Goal: Transaction & Acquisition: Purchase product/service

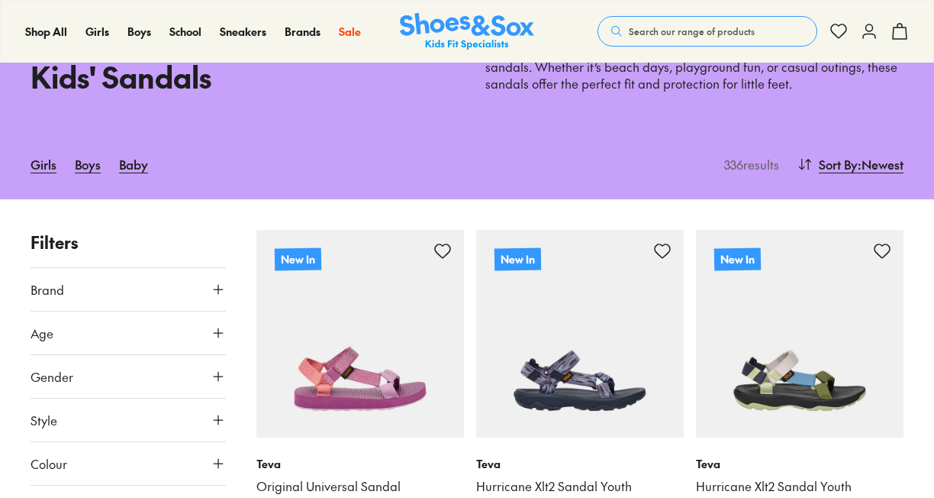
scroll to position [229, 0]
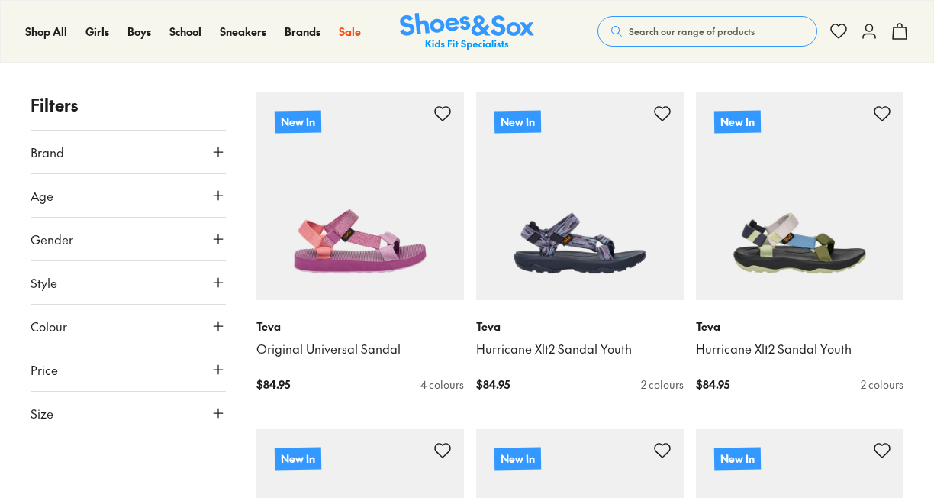
click at [211, 188] on icon at bounding box center [218, 195] width 15 height 15
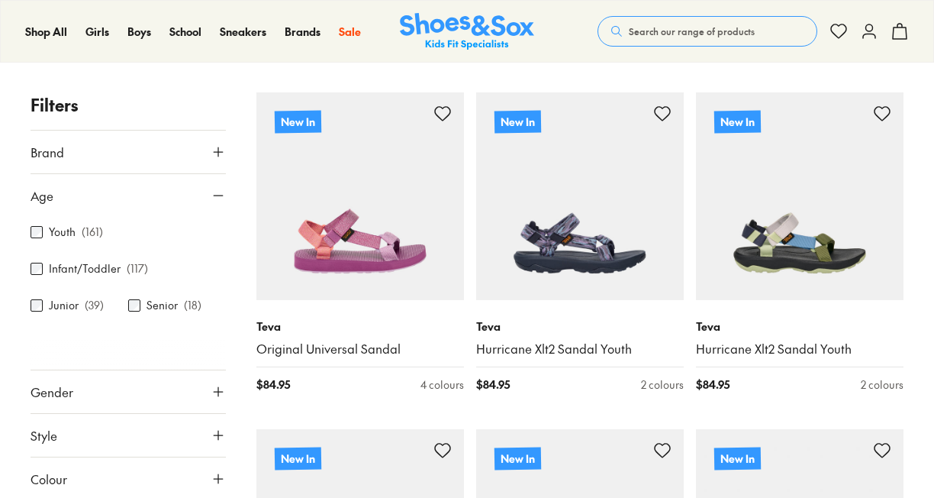
scroll to position [0, 0]
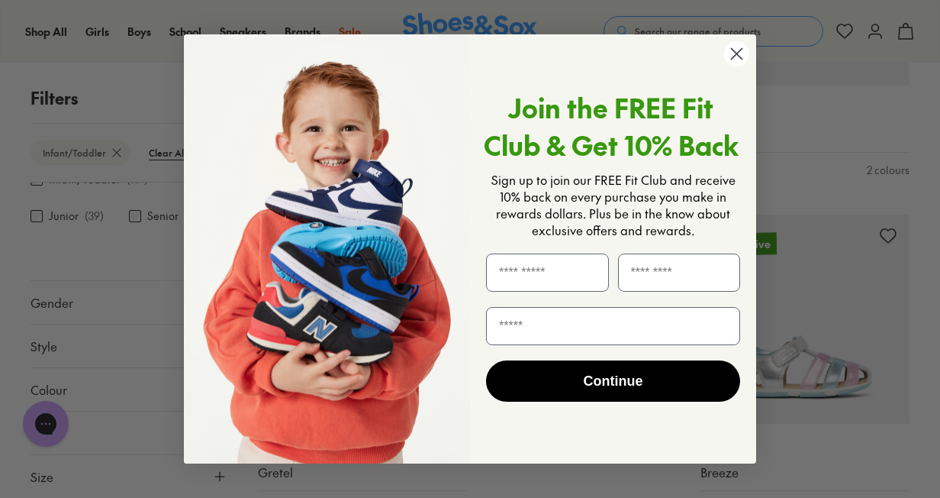
scroll to position [882, 0]
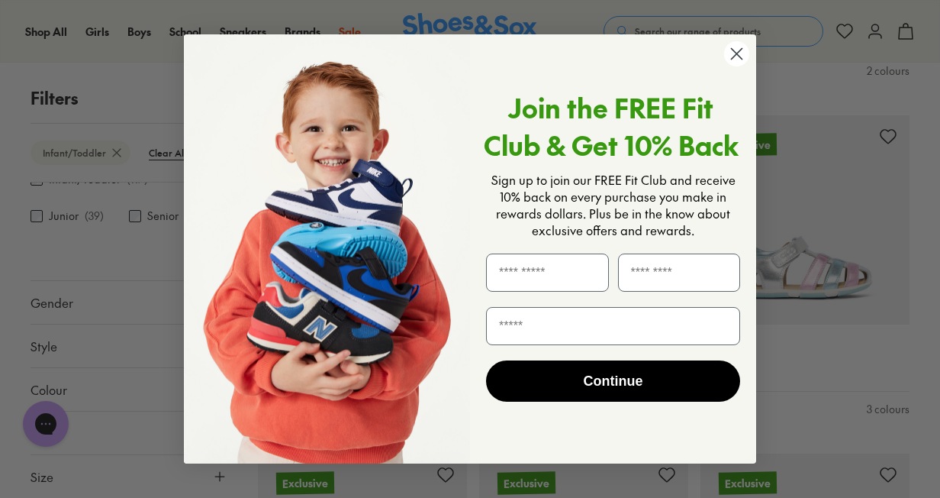
drag, startPoint x: 722, startPoint y: 60, endPoint x: 735, endPoint y: 60, distance: 13.0
click at [723, 60] on div "Join the FREE Fit Club & Get 10% Back Sign up to join our FREE Fit Club and rec…" at bounding box center [607, 249] width 275 height 399
click at [735, 58] on circle "Close dialog" at bounding box center [736, 53] width 25 height 25
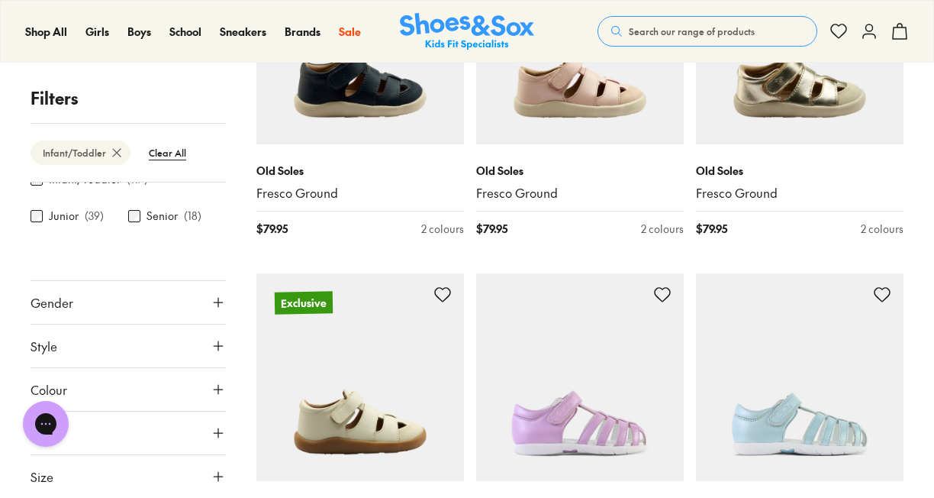
scroll to position [2940, 0]
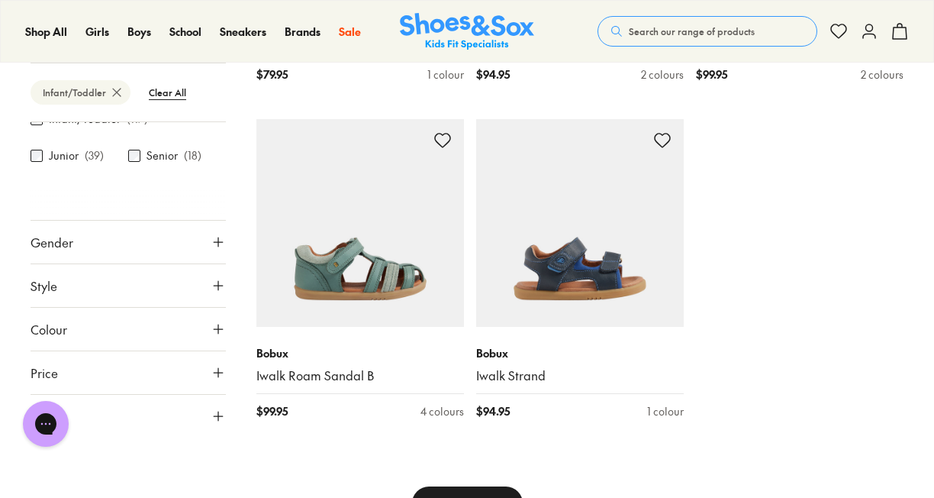
scroll to position [3627, 0]
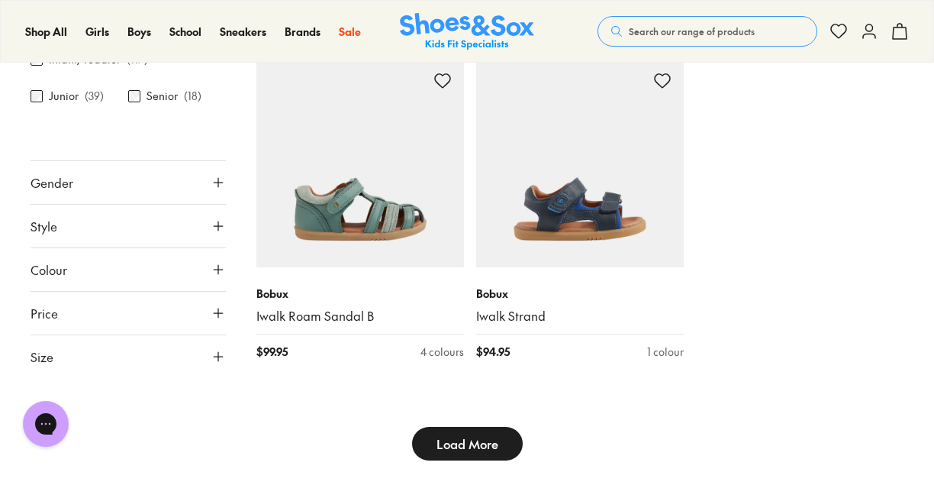
type input "***"
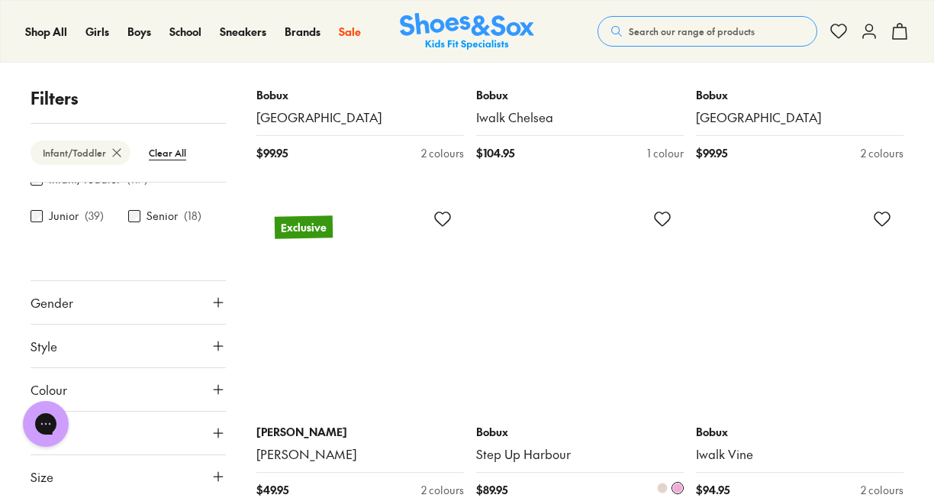
scroll to position [5306, 0]
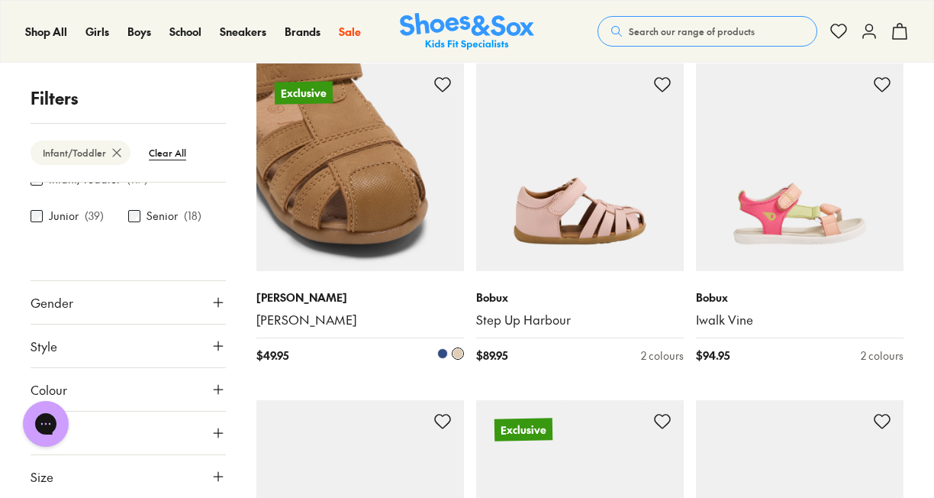
drag, startPoint x: 281, startPoint y: 304, endPoint x: 279, endPoint y: 360, distance: 56.5
click at [279, 360] on div "Jett Jones Carl $ 49.95 2 colours" at bounding box center [360, 326] width 208 height 111
click at [441, 352] on span at bounding box center [442, 353] width 11 height 11
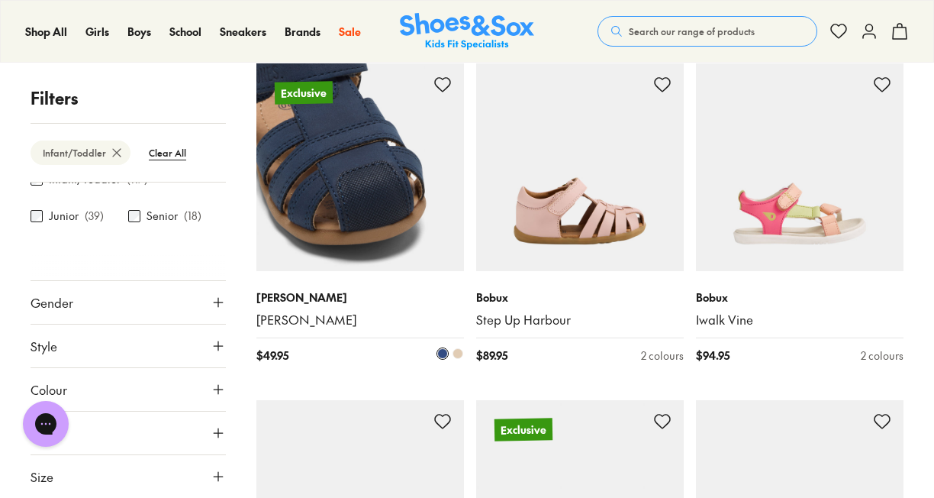
click at [441, 347] on button at bounding box center [443, 353] width 12 height 12
drag, startPoint x: 285, startPoint y: 305, endPoint x: 272, endPoint y: 187, distance: 118.2
click at [272, 184] on img at bounding box center [360, 167] width 208 height 208
click at [283, 187] on img at bounding box center [360, 167] width 208 height 208
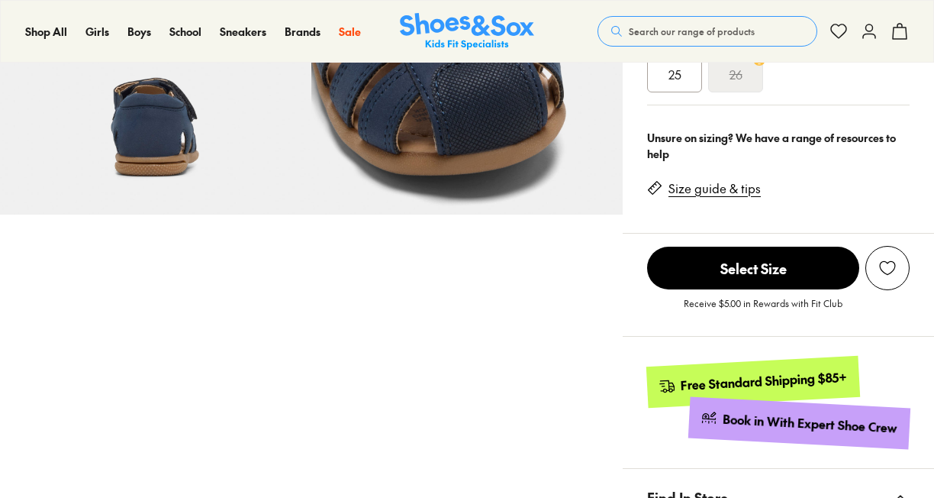
scroll to position [382, 0]
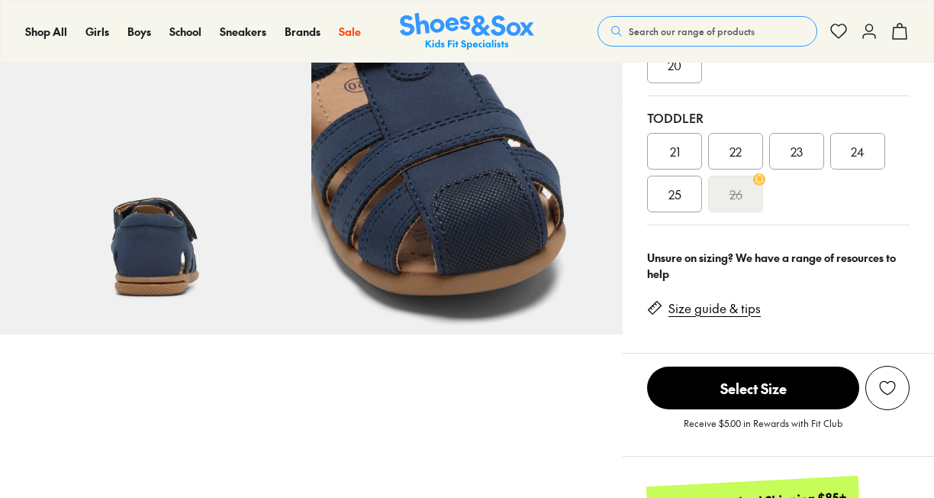
select select "*"
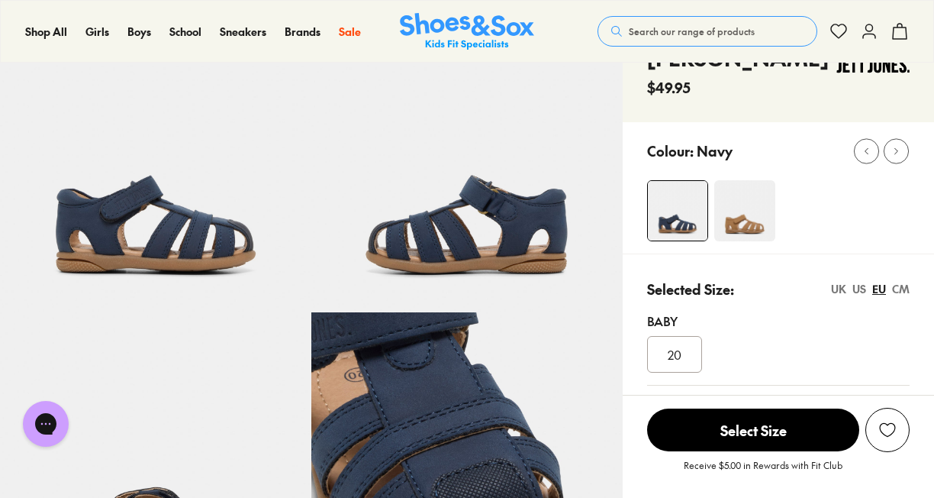
scroll to position [76, 0]
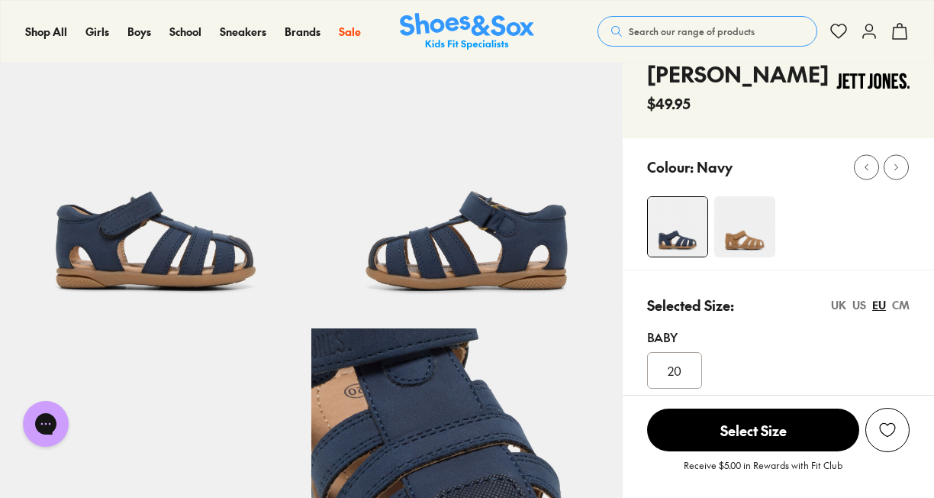
click at [745, 210] on img at bounding box center [744, 226] width 61 height 61
click at [744, 211] on img at bounding box center [744, 226] width 61 height 61
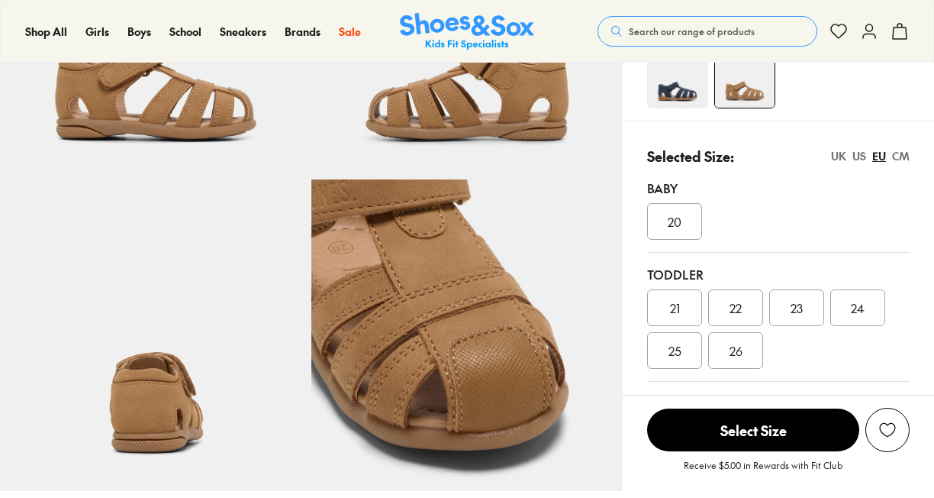
scroll to position [229, 0]
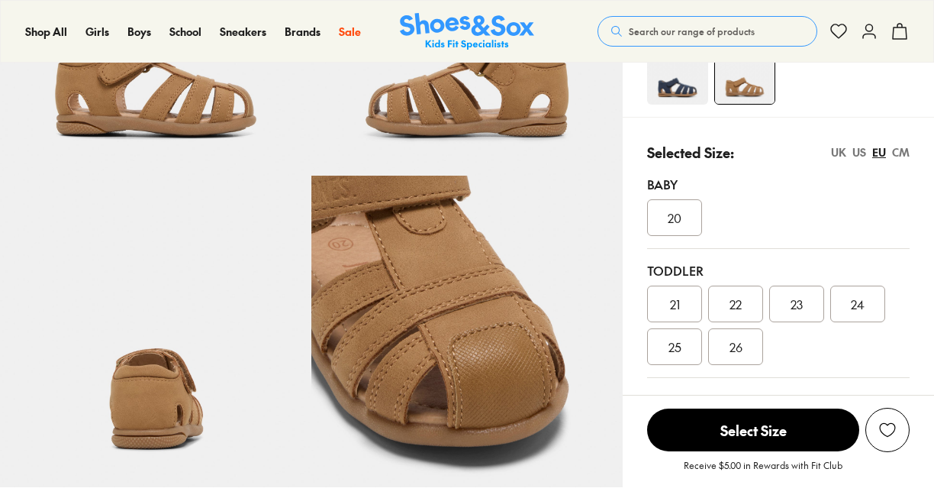
select select "*"
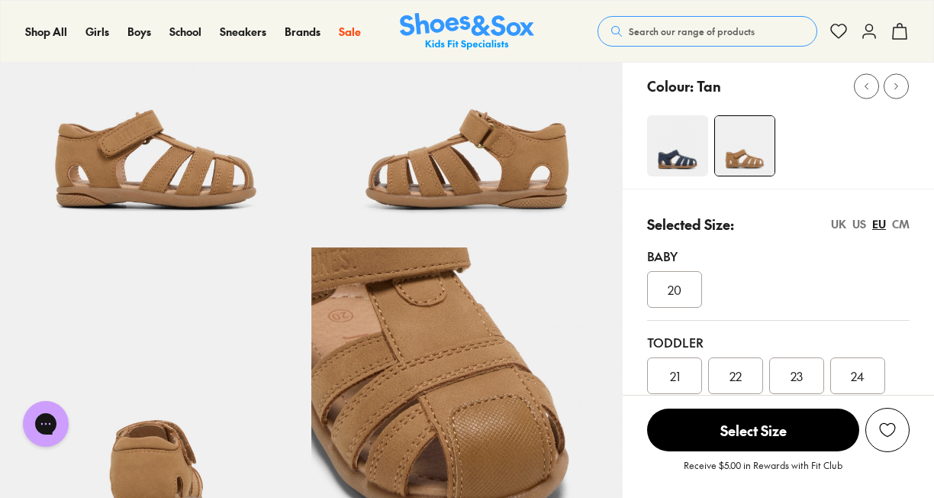
scroll to position [76, 0]
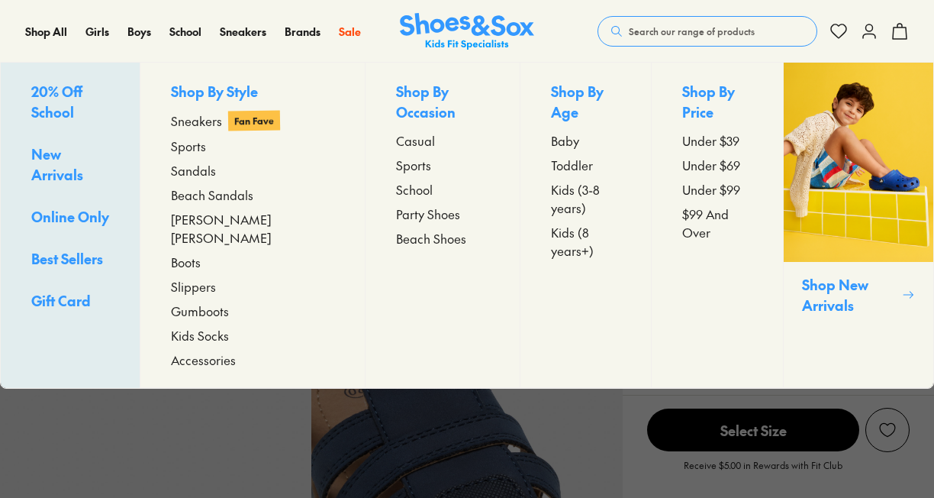
select select "*"
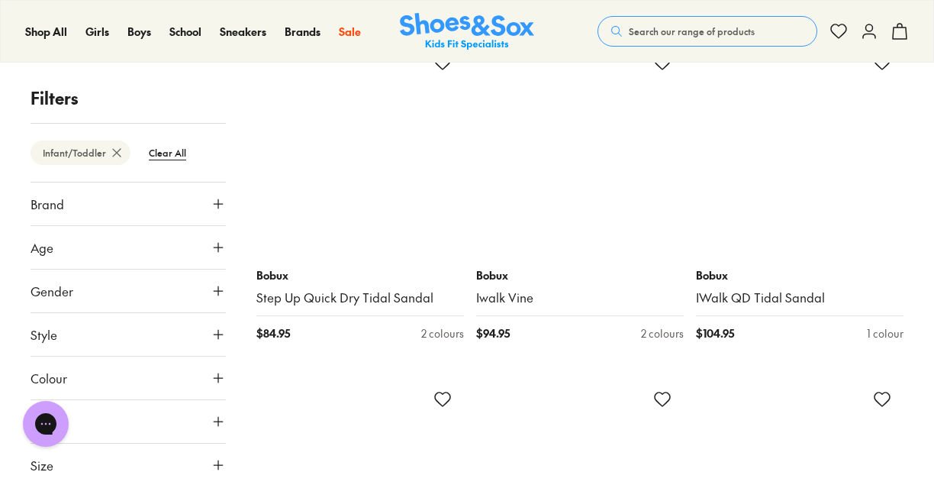
scroll to position [6305, 0]
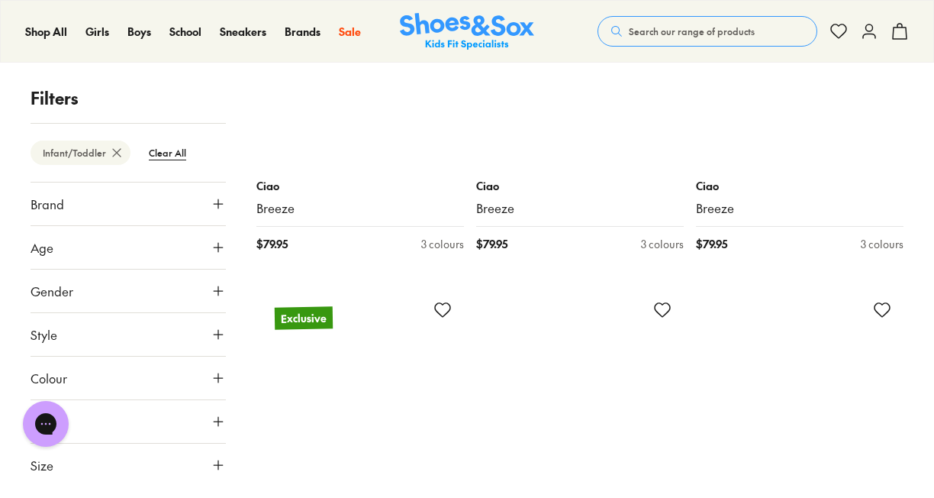
scroll to position [8519, 0]
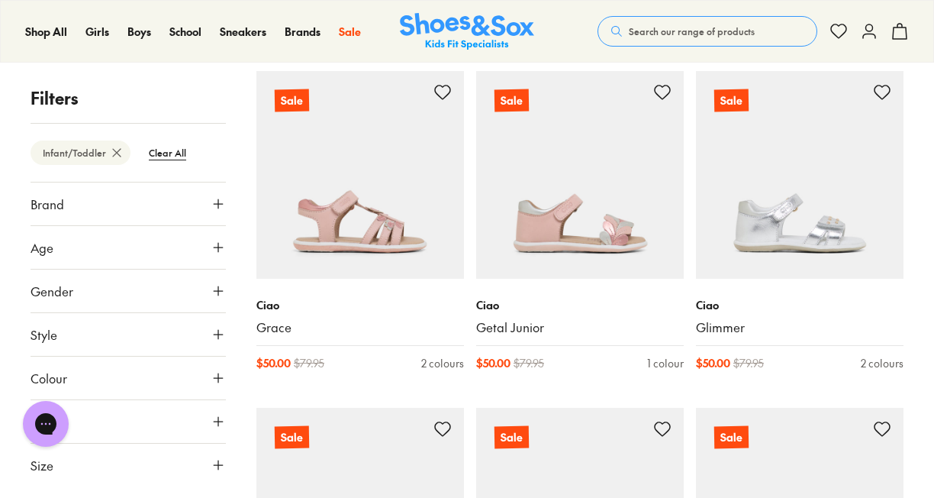
scroll to position [12029, 0]
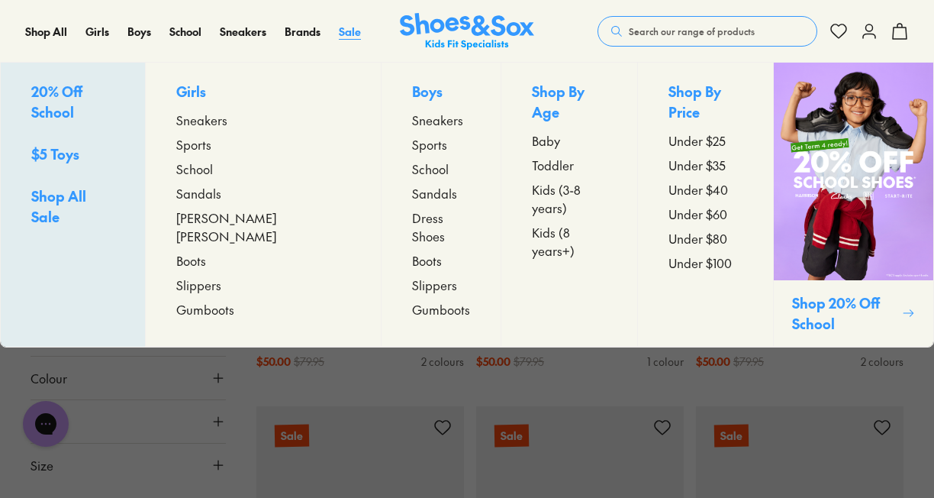
click at [353, 33] on span "Sale" at bounding box center [350, 31] width 22 height 15
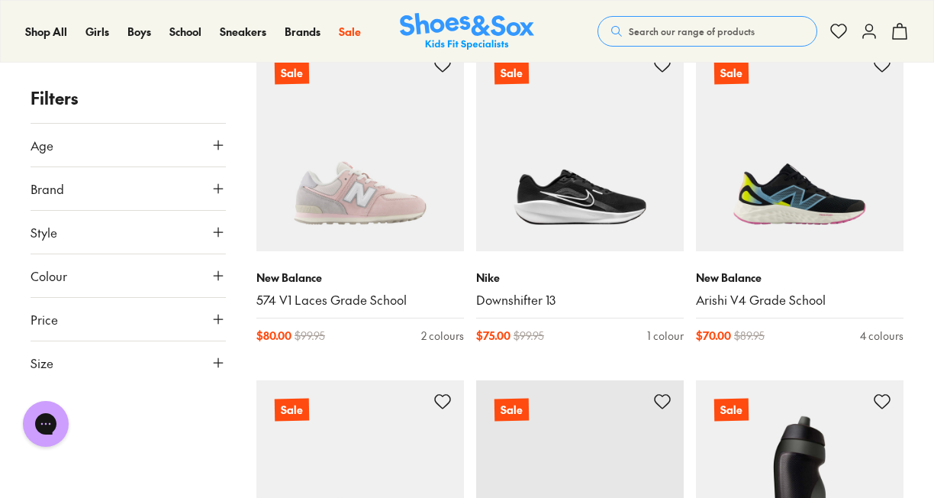
scroll to position [2747, 0]
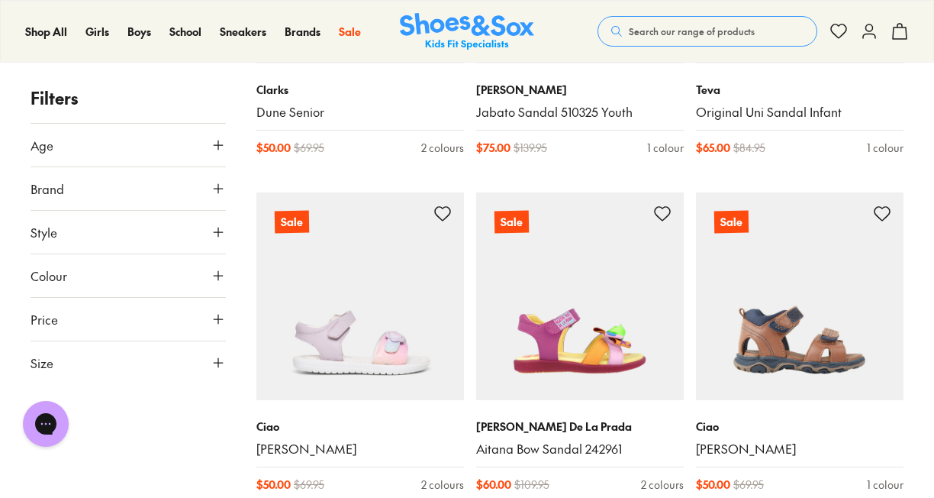
scroll to position [10215, 0]
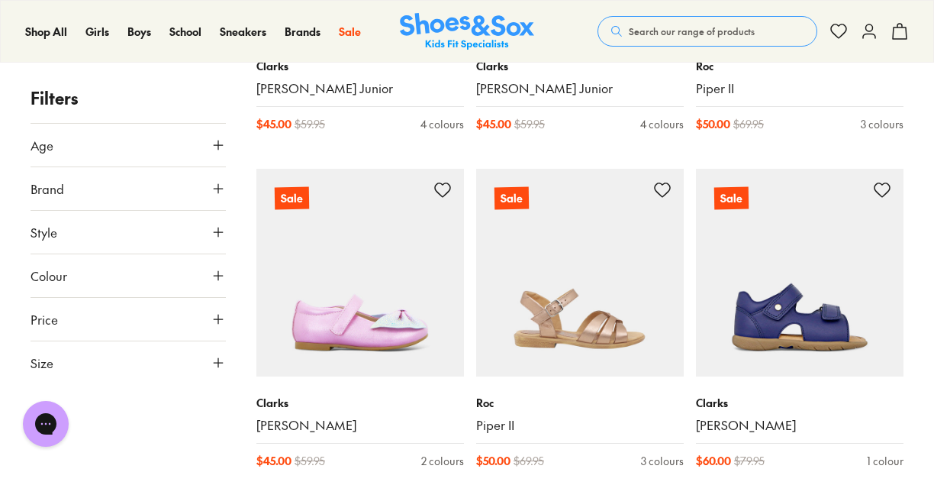
scroll to position [11589, 0]
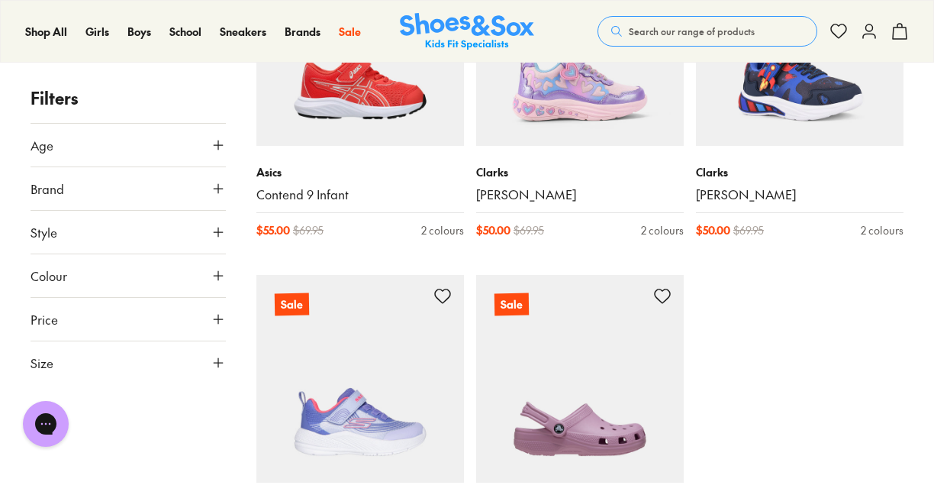
scroll to position [14413, 0]
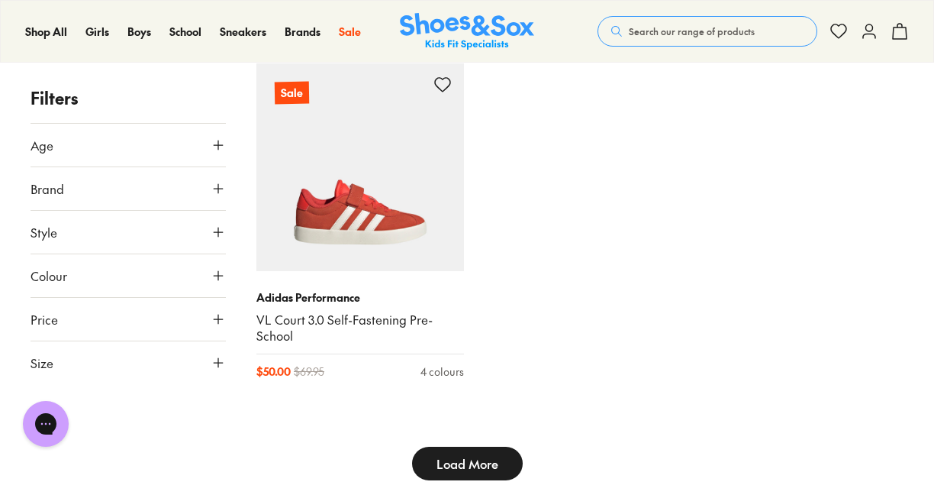
scroll to position [18152, 0]
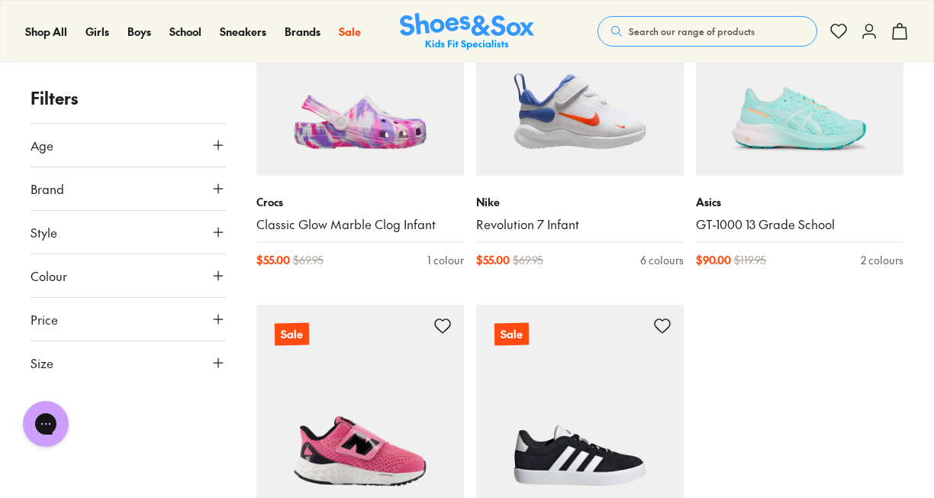
scroll to position [25250, 0]
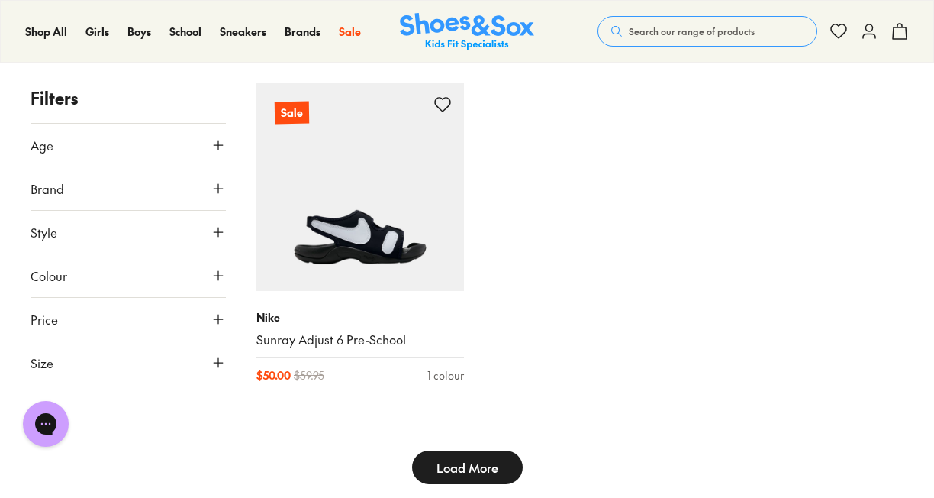
scroll to position [28990, 0]
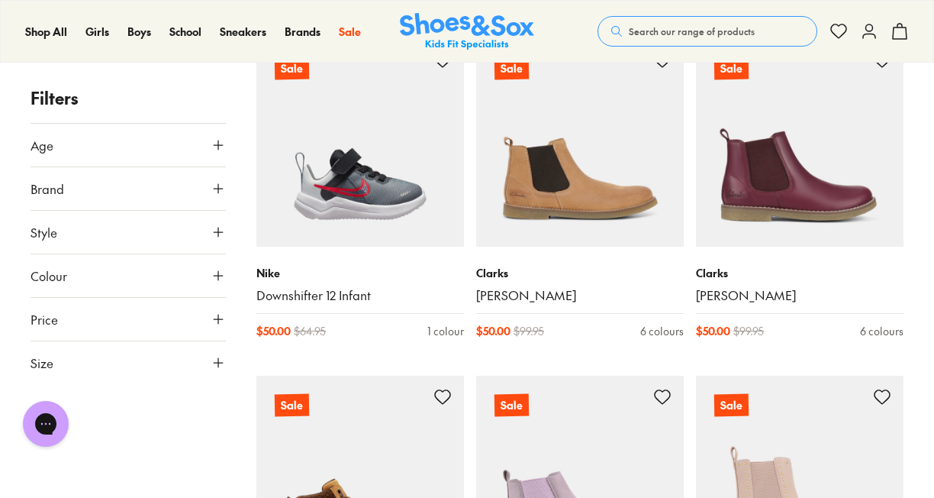
scroll to position [33569, 0]
